Goal: Task Accomplishment & Management: Manage account settings

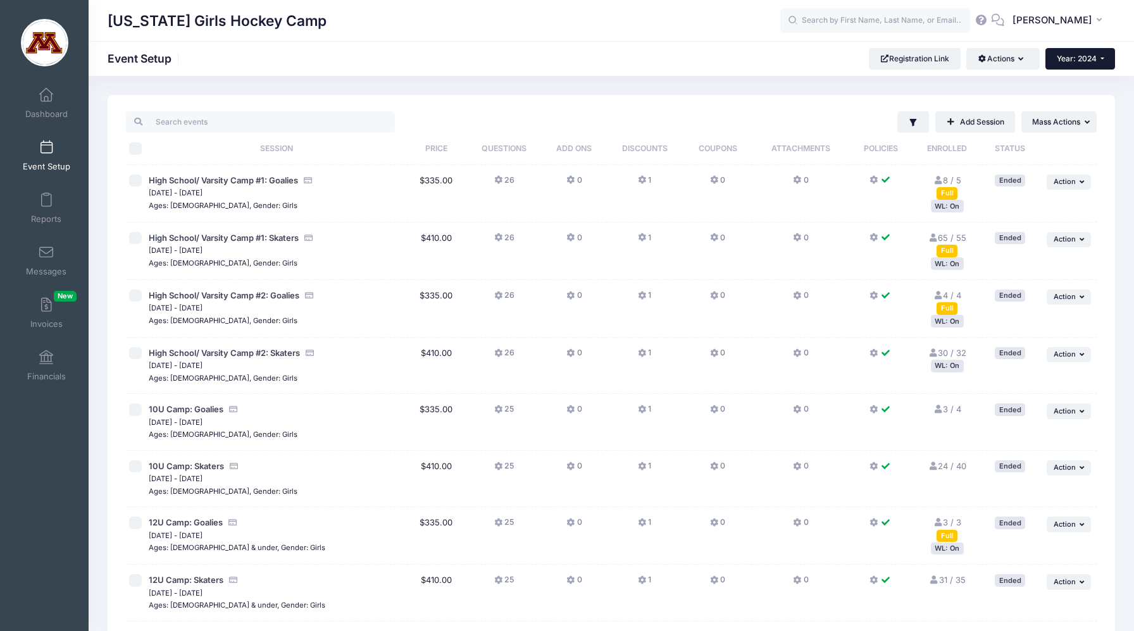
click at [1065, 58] on span "Year: 2024" at bounding box center [1077, 58] width 40 height 9
click at [1067, 85] on link "Year: 2025" at bounding box center [1086, 83] width 82 height 16
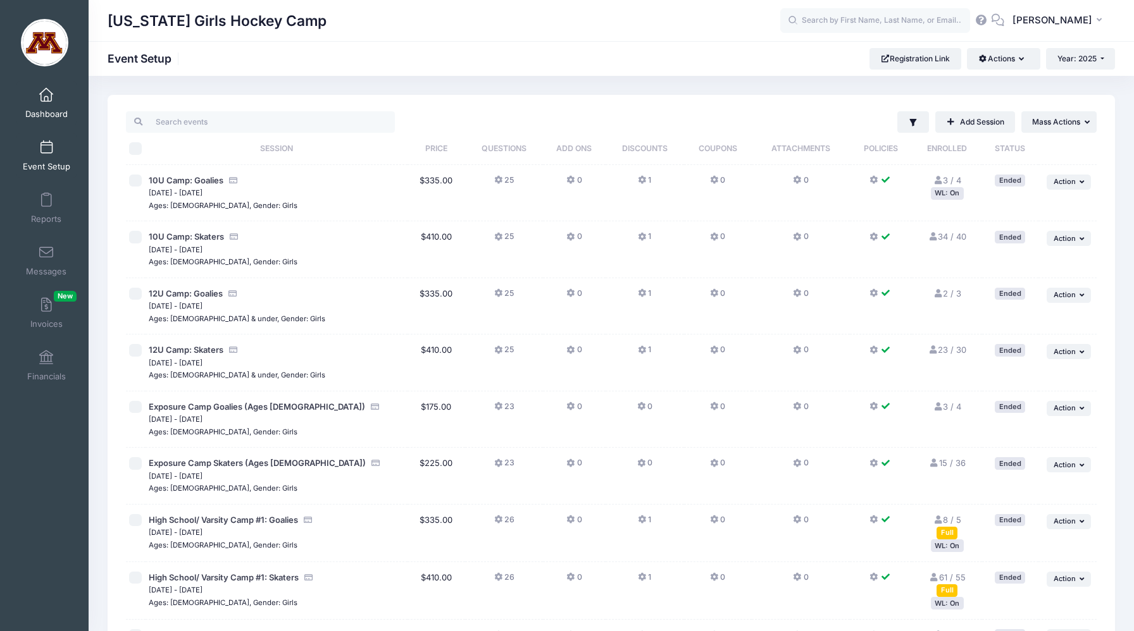
click at [59, 103] on link "Dashboard" at bounding box center [46, 103] width 60 height 44
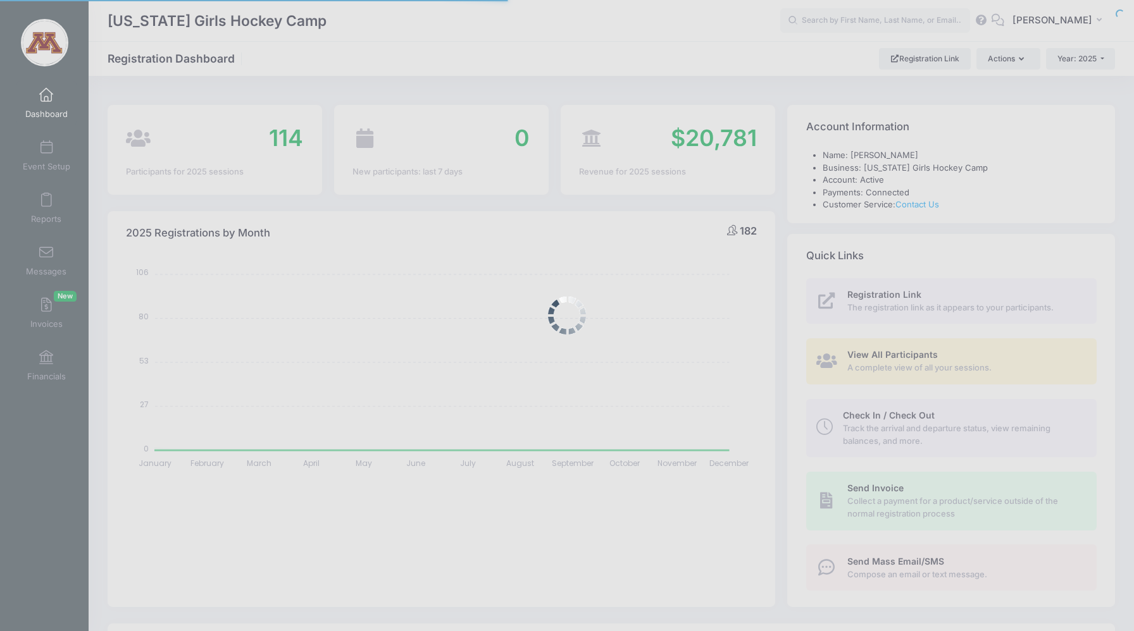
select select
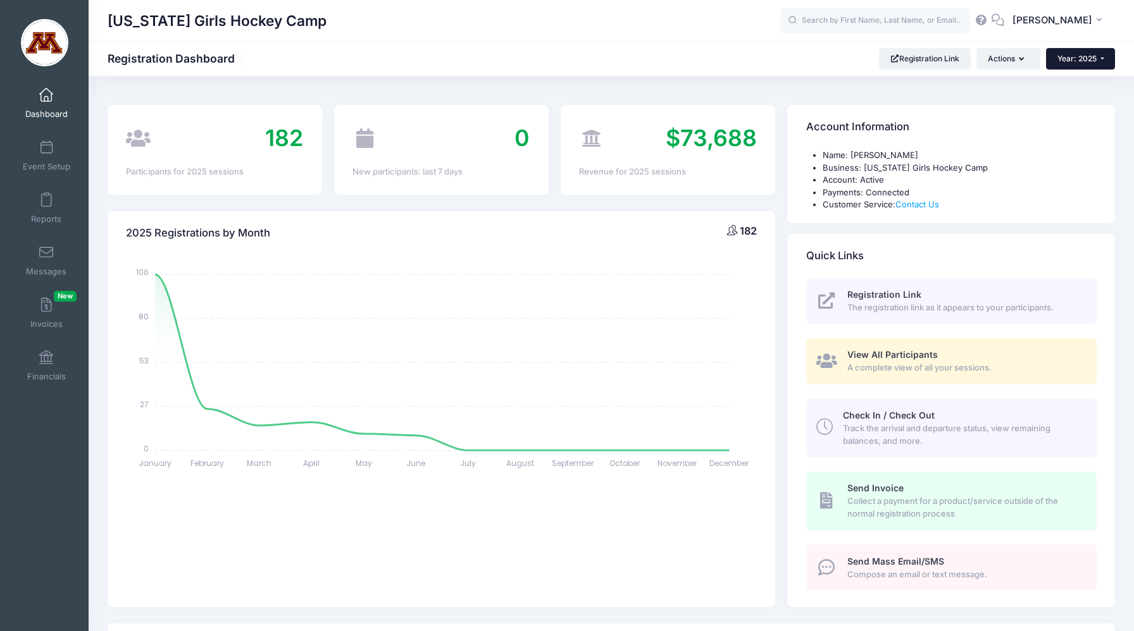
click at [1097, 63] on button "Year: 2025" at bounding box center [1080, 59] width 69 height 22
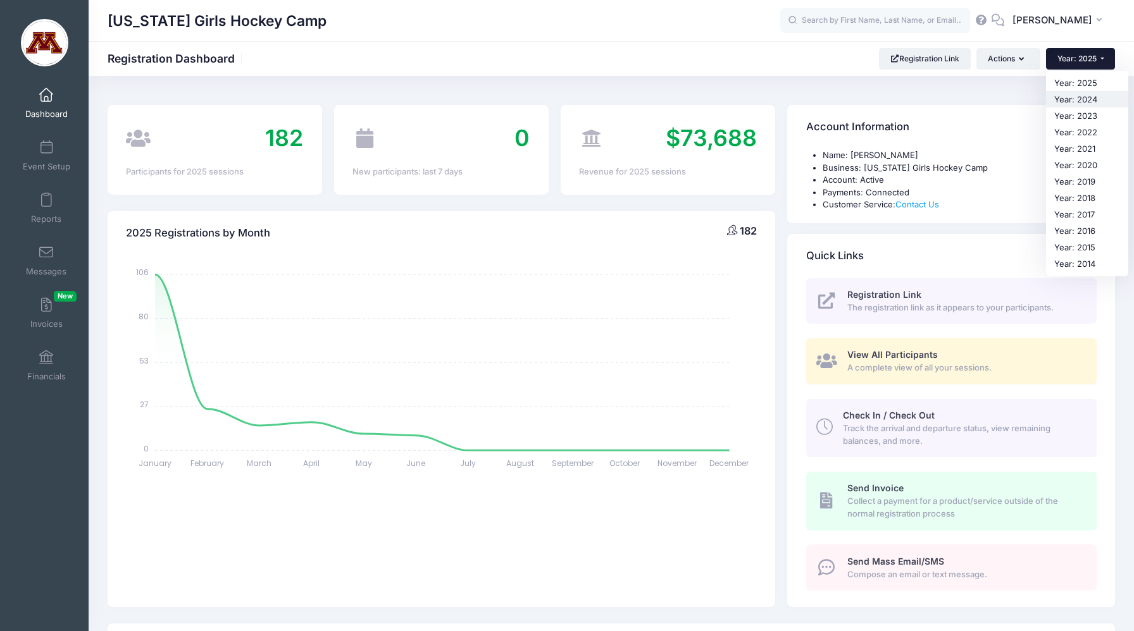
click at [1091, 99] on link "Year: 2024" at bounding box center [1087, 99] width 82 height 16
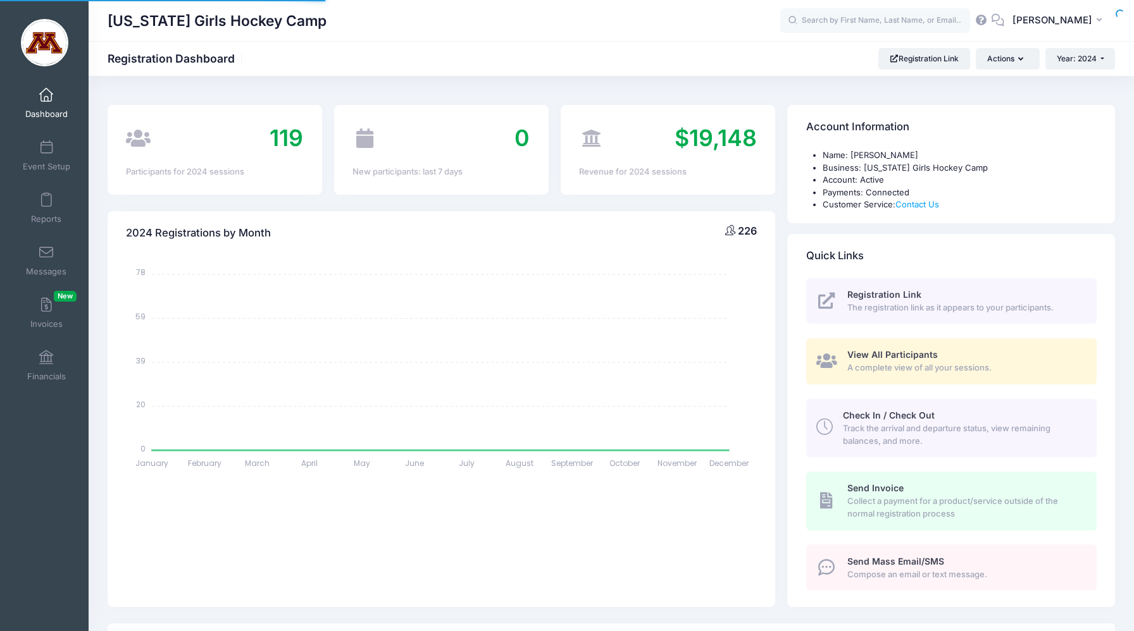
select select
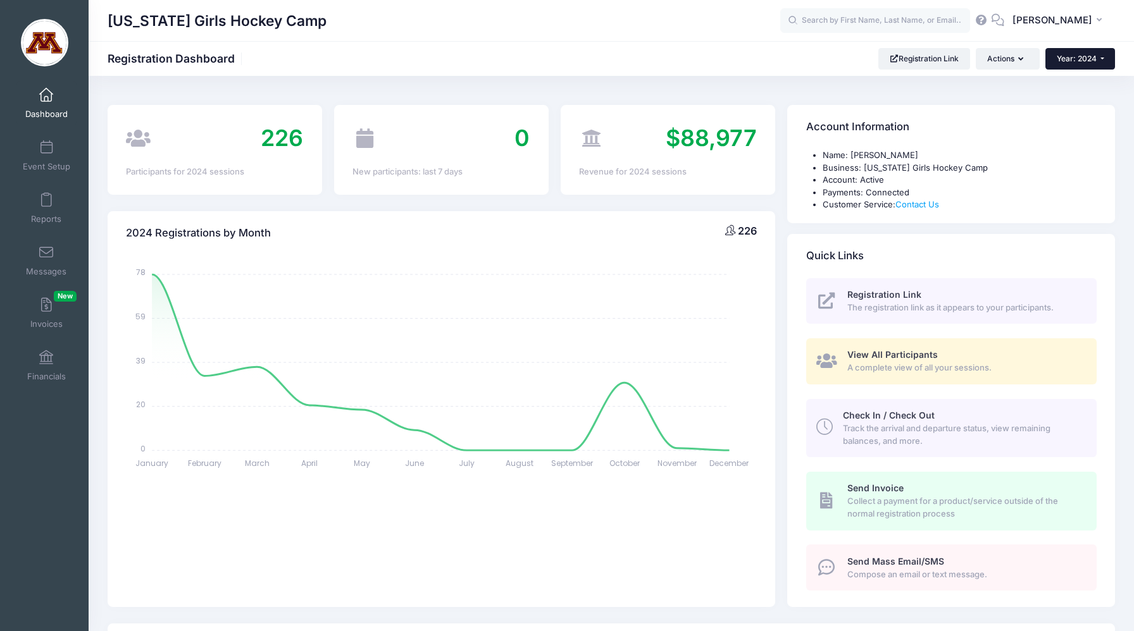
click at [1095, 52] on button "Year: 2024" at bounding box center [1080, 59] width 70 height 22
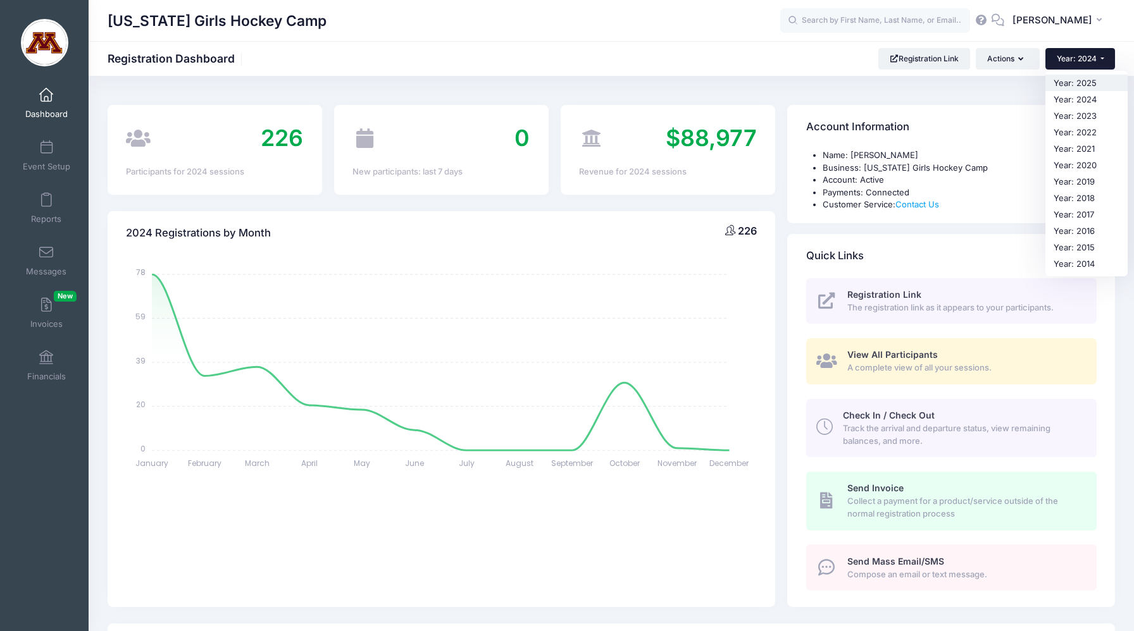
click at [1077, 82] on link "Year: 2025" at bounding box center [1086, 83] width 82 height 16
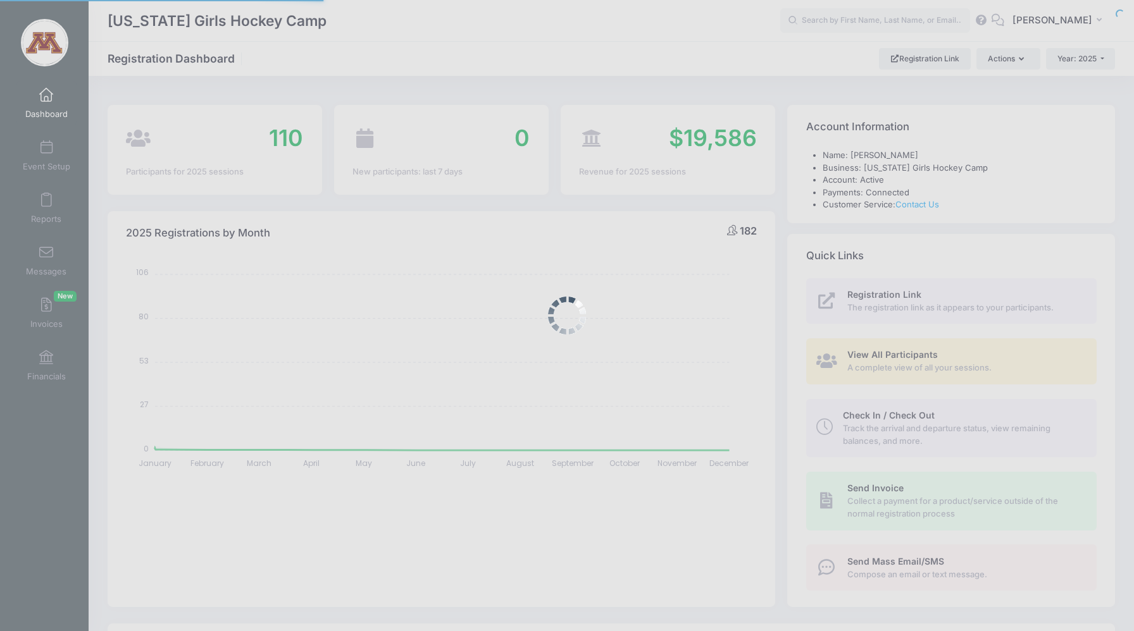
select select
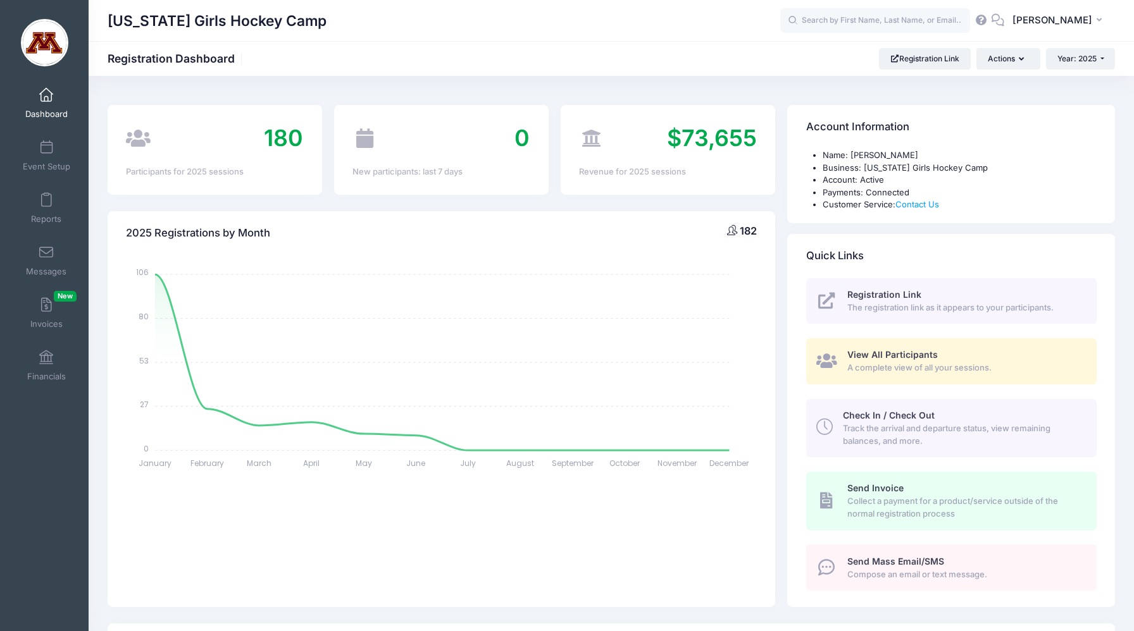
click at [46, 99] on span at bounding box center [46, 96] width 0 height 14
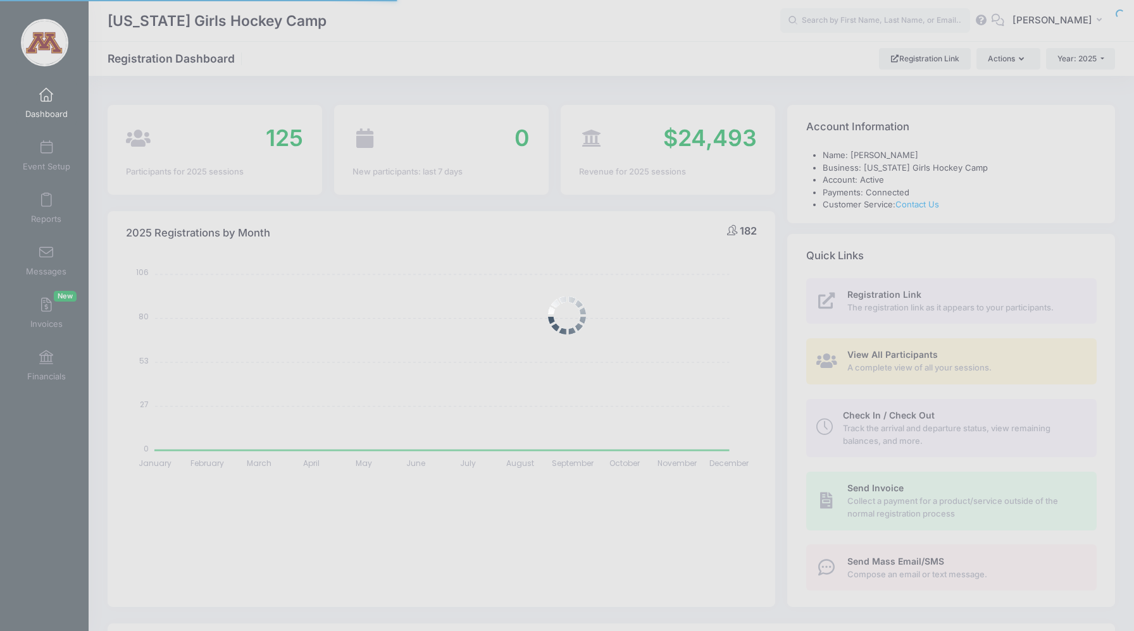
select select
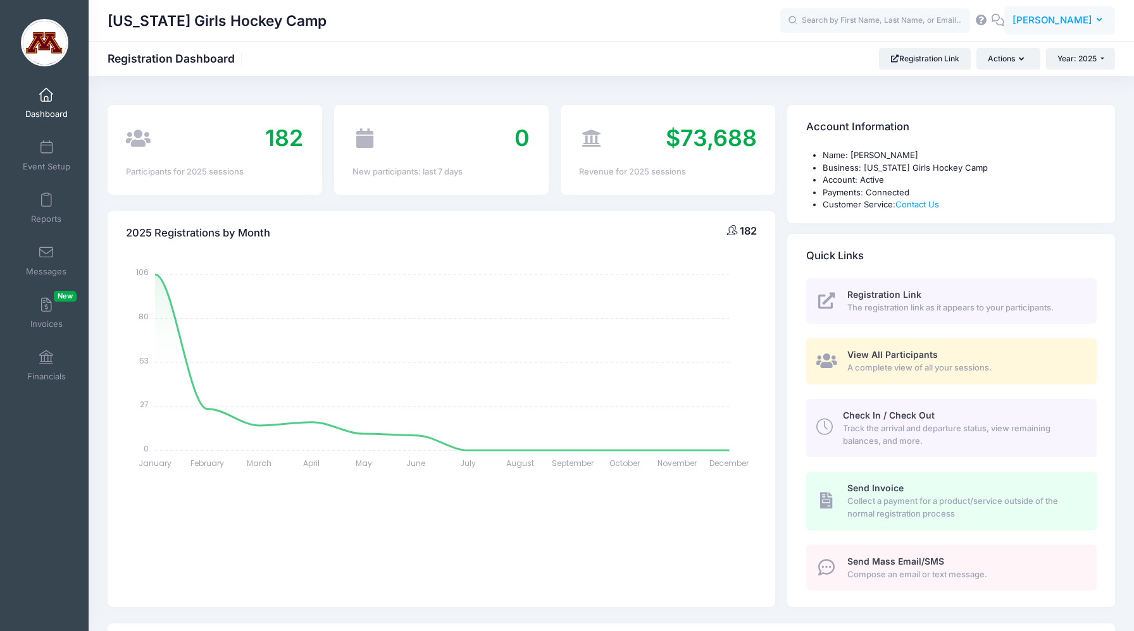
click at [1101, 18] on button "BF [PERSON_NAME]" at bounding box center [1059, 20] width 111 height 29
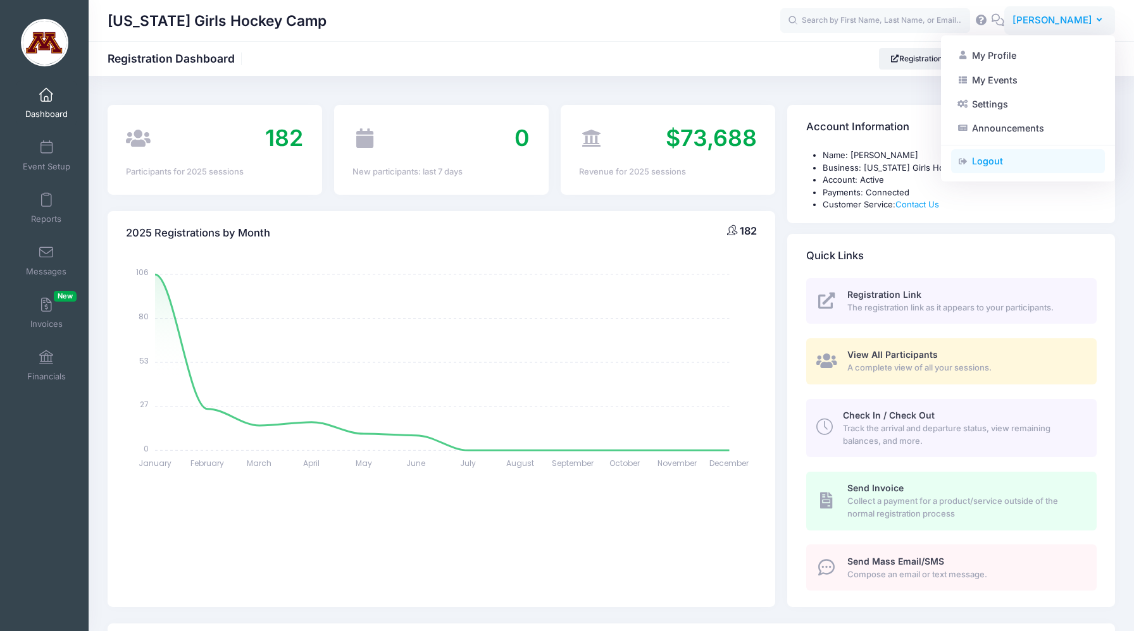
click at [994, 166] on link "Logout" at bounding box center [1028, 161] width 154 height 24
